Goal: Find specific page/section: Find specific page/section

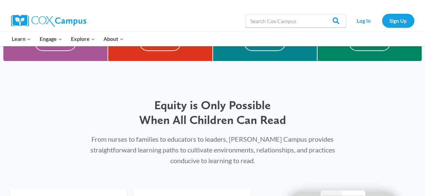
scroll to position [67, 0]
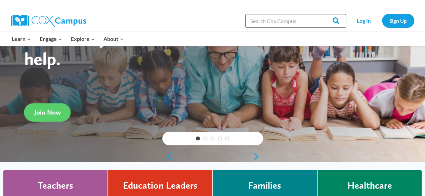
click at [284, 19] on input "Search in [URL][DOMAIN_NAME]" at bounding box center [295, 20] width 101 height 13
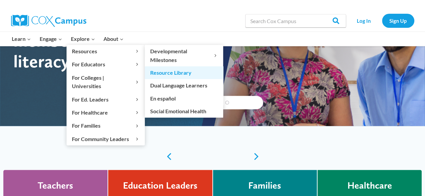
click at [172, 70] on link "Resource Library" at bounding box center [184, 72] width 78 height 13
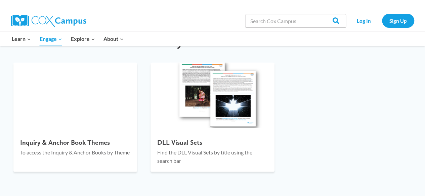
scroll to position [974, 0]
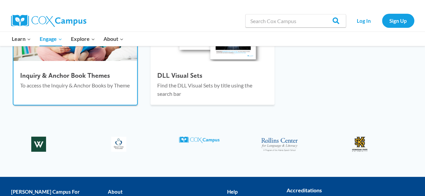
click at [75, 90] on p "To access the Inquiry & Anchor Books by Theme" at bounding box center [75, 85] width 110 height 9
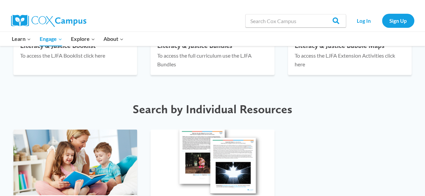
scroll to position [739, 0]
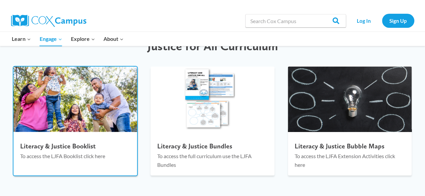
click at [50, 158] on p "To access the LJFA Booklist click here" at bounding box center [75, 156] width 110 height 9
